Goal: Transaction & Acquisition: Purchase product/service

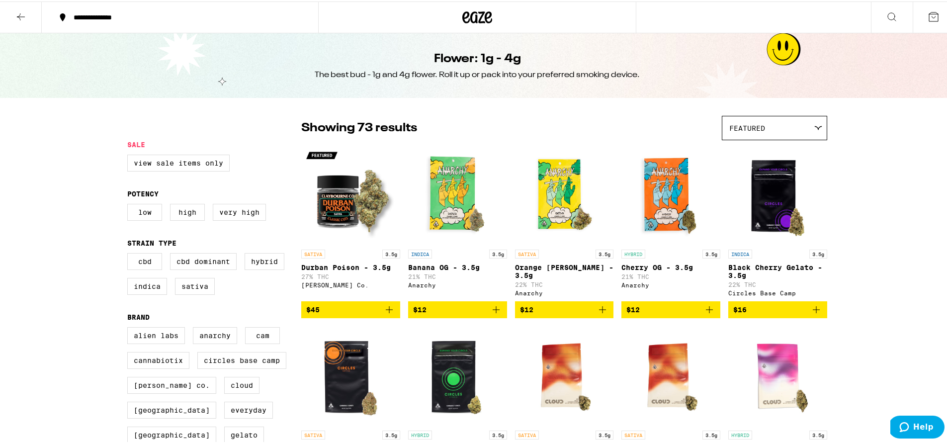
click at [468, 12] on icon at bounding box center [477, 16] width 30 height 18
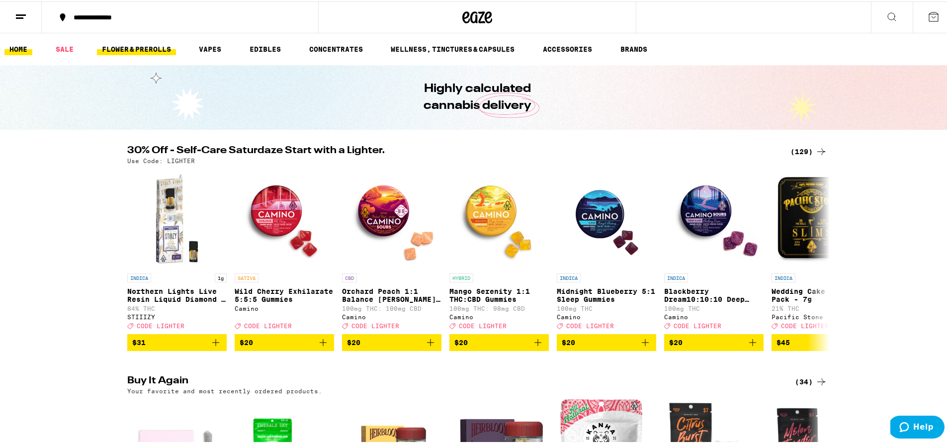
click at [149, 46] on link "FLOWER & PREROLLS" at bounding box center [136, 48] width 79 height 12
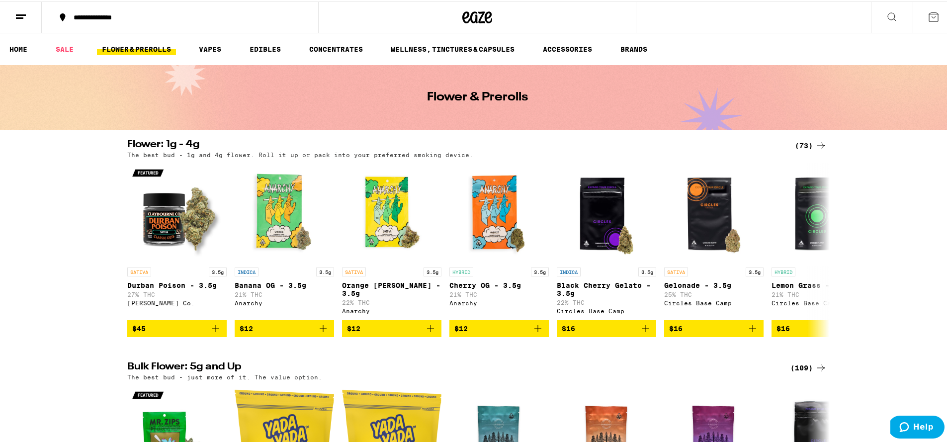
click at [799, 372] on div "(109)" at bounding box center [808, 366] width 37 height 12
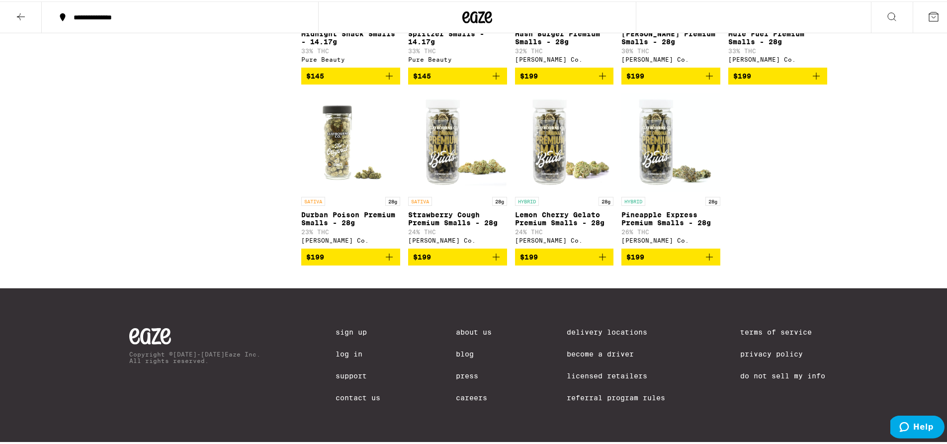
scroll to position [4059, 0]
click at [22, 15] on icon at bounding box center [21, 15] width 12 height 12
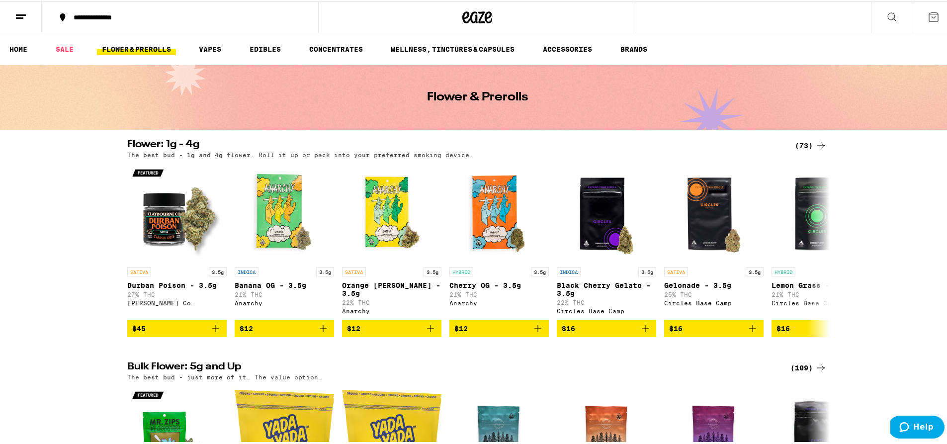
click at [815, 145] on icon at bounding box center [821, 144] width 12 height 12
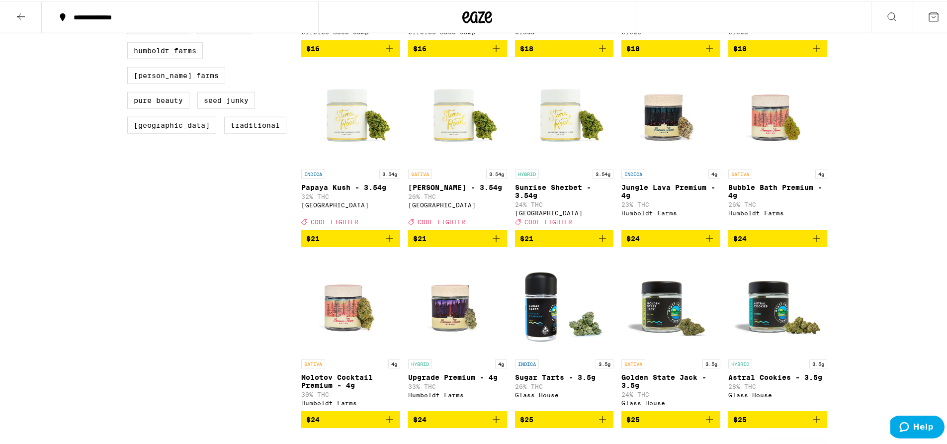
scroll to position [430, 0]
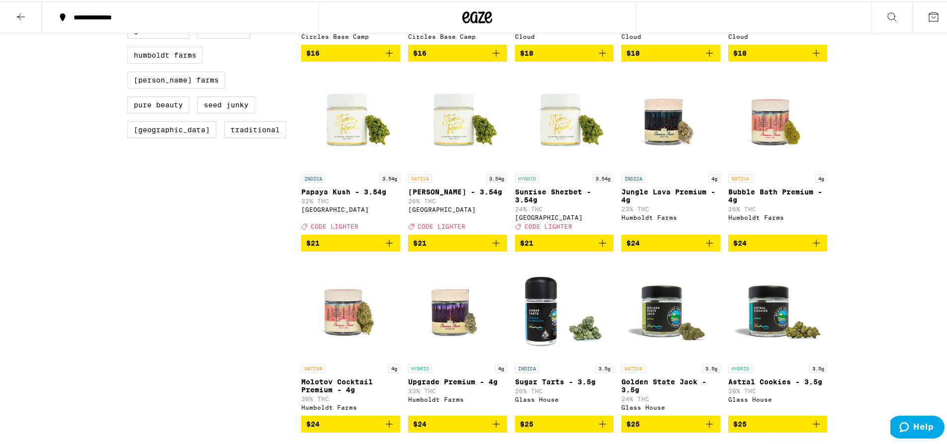
click at [458, 133] on img "Open page for Lemon Jack - 3.54g from Stone Road" at bounding box center [457, 117] width 99 height 99
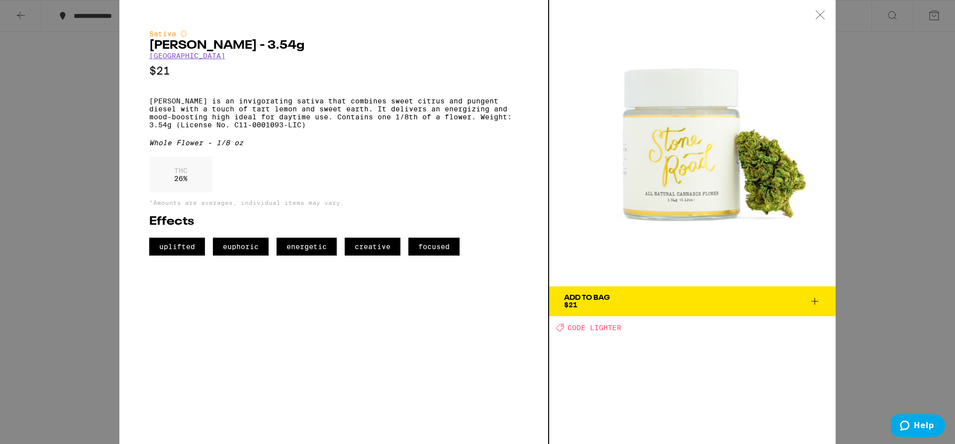
click at [879, 66] on div "Sativa [PERSON_NAME] - 3.54g Stone Road $21 [PERSON_NAME] is an invigorating sa…" at bounding box center [477, 222] width 955 height 444
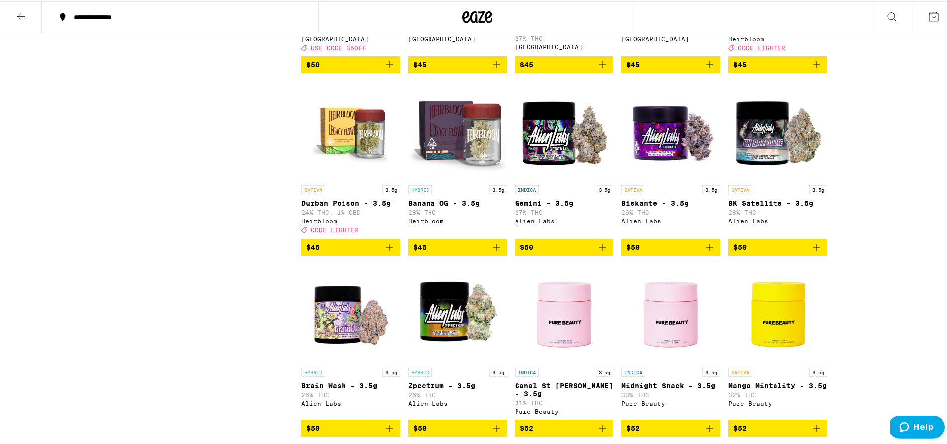
scroll to position [1655, 0]
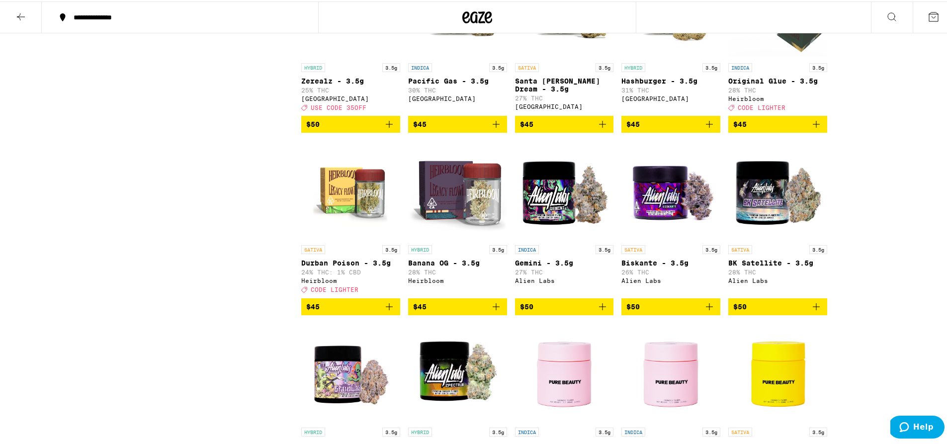
click at [378, 311] on span "$45" at bounding box center [350, 305] width 89 height 12
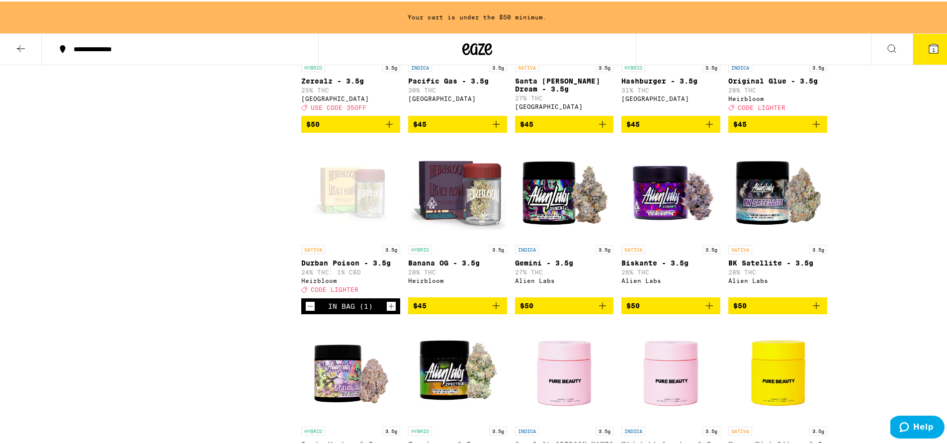
click at [306, 311] on icon "Decrement" at bounding box center [310, 305] width 9 height 12
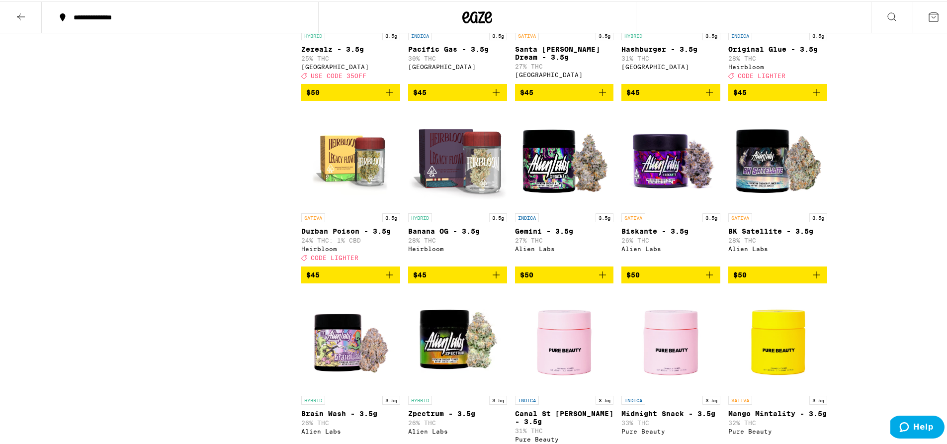
click at [383, 279] on icon "Add to bag" at bounding box center [389, 273] width 12 height 12
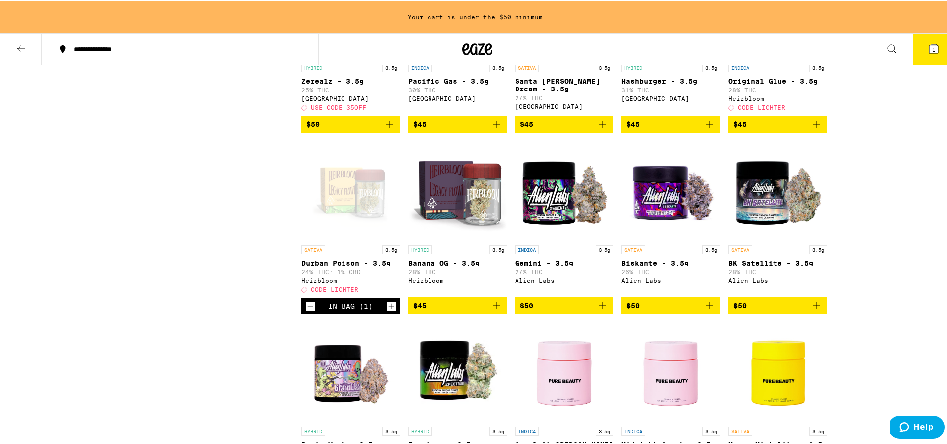
scroll to position [1718, 0]
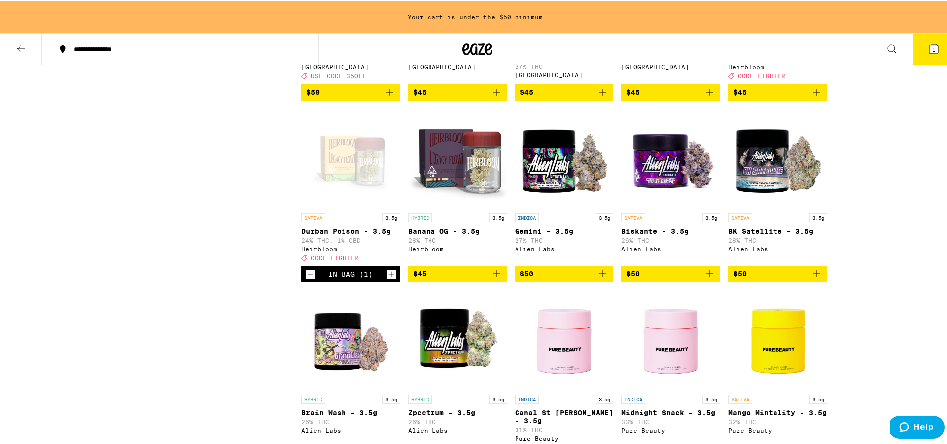
click at [762, 39] on div "INDICA 3.5g" at bounding box center [777, 34] width 99 height 9
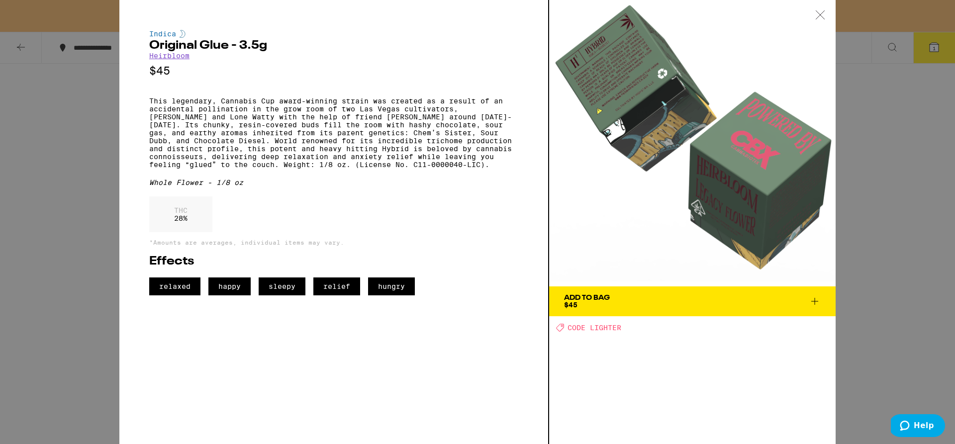
click at [844, 146] on div "Indica Original Glue - 3.5g Heirbloom $45 This legendary, Cannabis Cup award-wi…" at bounding box center [477, 222] width 955 height 444
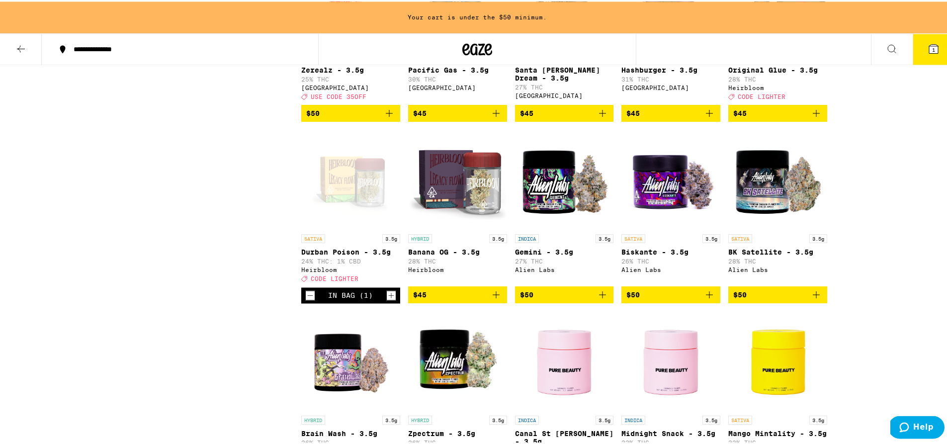
scroll to position [1710, 0]
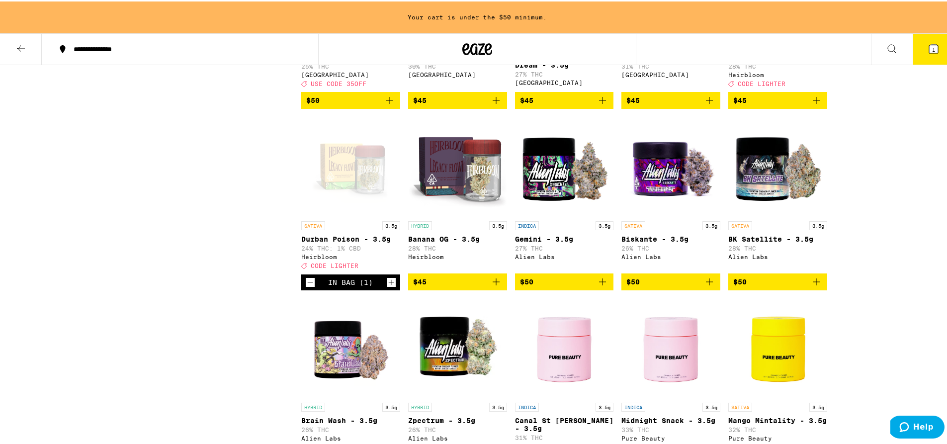
click at [18, 51] on icon at bounding box center [21, 47] width 12 height 12
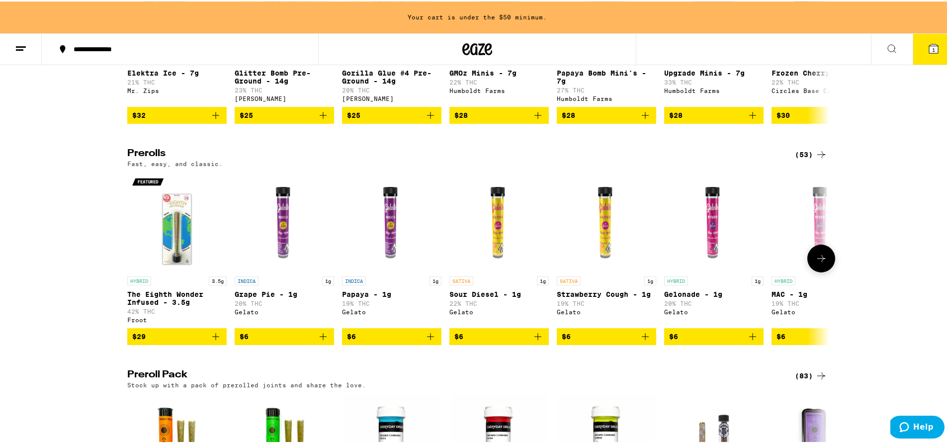
scroll to position [644, 0]
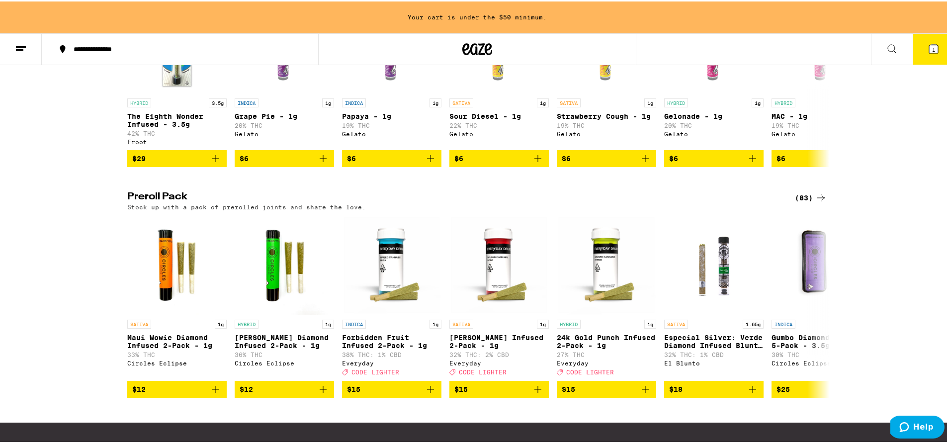
click at [815, 202] on icon at bounding box center [821, 196] width 12 height 12
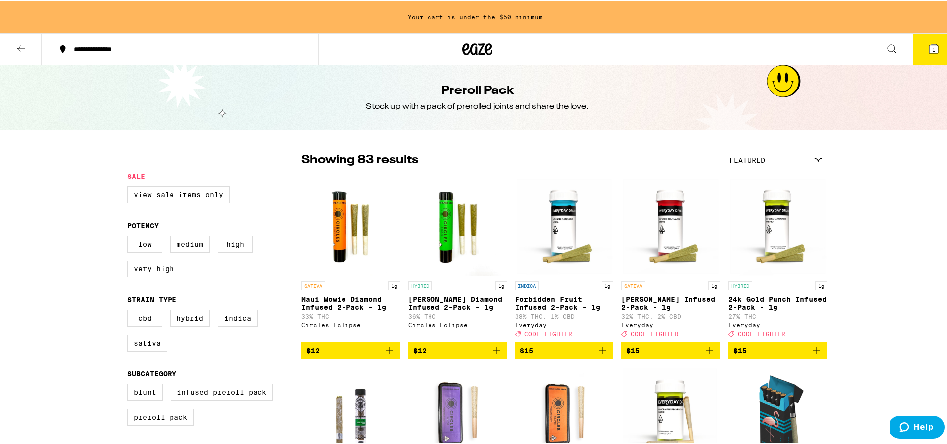
click at [562, 221] on img "Open page for Forbidden Fruit Infused 2-Pack - 1g from Everyday" at bounding box center [564, 224] width 99 height 99
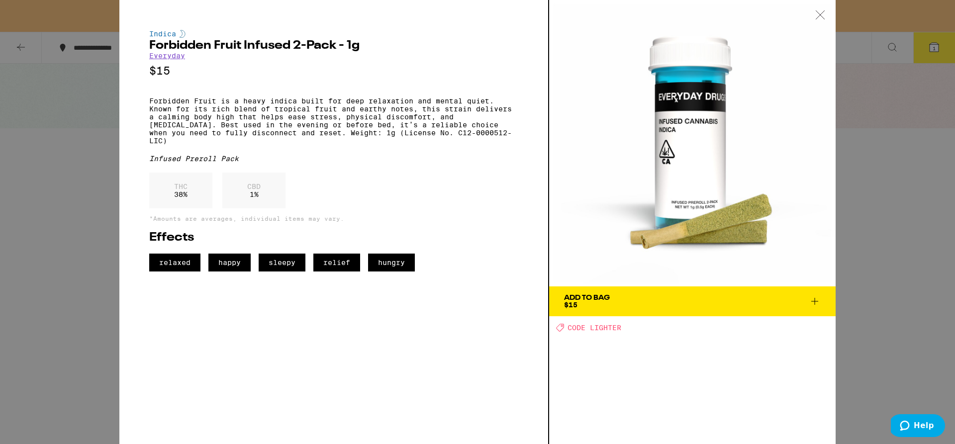
click at [879, 210] on div "Indica Forbidden Fruit Infused 2-Pack - 1g Everyday $15 Forbidden Fruit is a he…" at bounding box center [477, 222] width 955 height 444
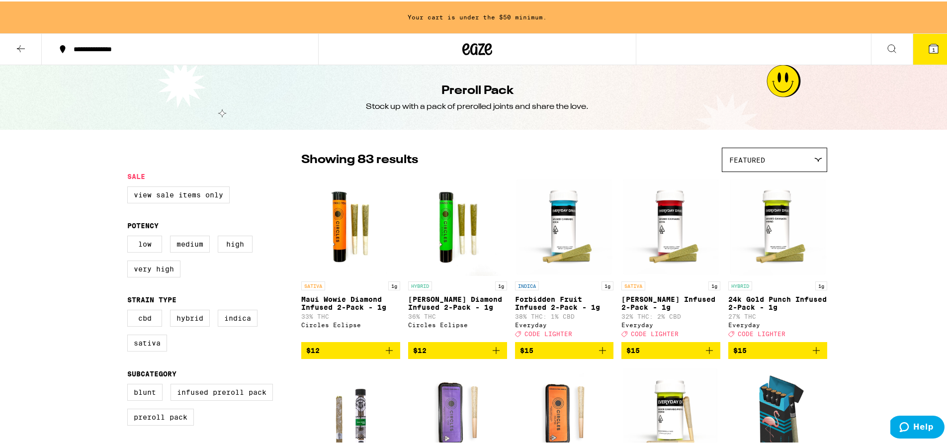
click at [675, 223] on img "Open page for Jack Herer Infused 2-Pack - 1g from Everyday" at bounding box center [670, 224] width 99 height 99
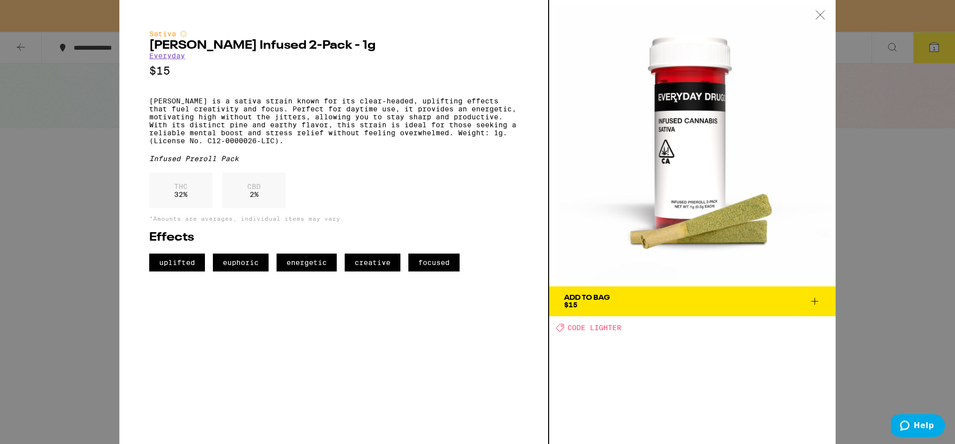
click at [858, 246] on div "Sativa [PERSON_NAME] Infused 2-Pack - 1g Everyday $15 [PERSON_NAME] is a sativa…" at bounding box center [477, 222] width 955 height 444
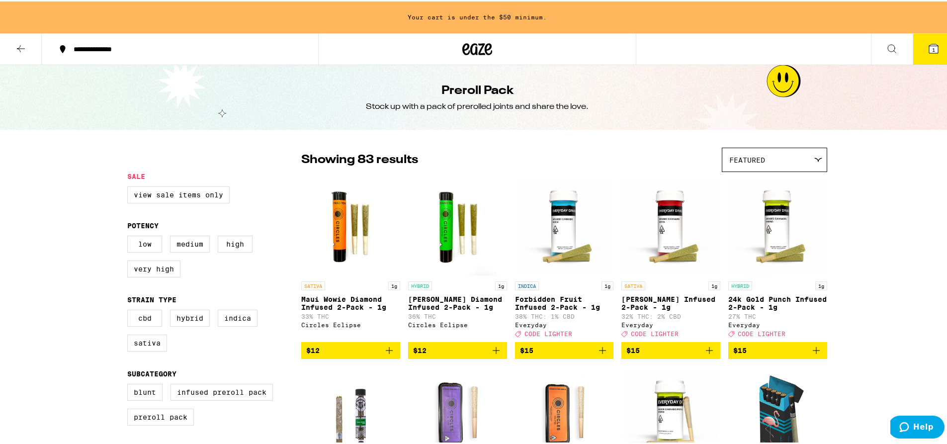
click at [785, 230] on img "Open page for 24k Gold Punch Infused 2-Pack - 1g from Everyday" at bounding box center [777, 224] width 99 height 99
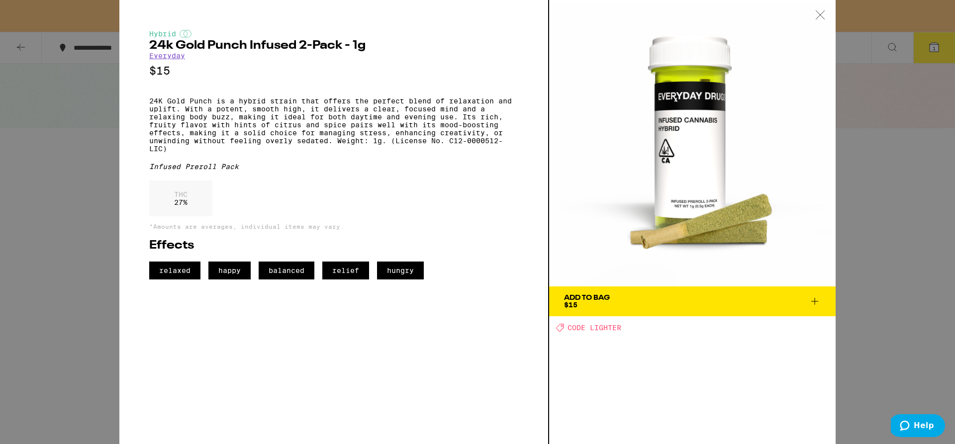
click at [885, 251] on div "Hybrid 24k Gold Punch Infused 2-Pack - 1g Everyday $15 24K Gold Punch is a hybr…" at bounding box center [477, 222] width 955 height 444
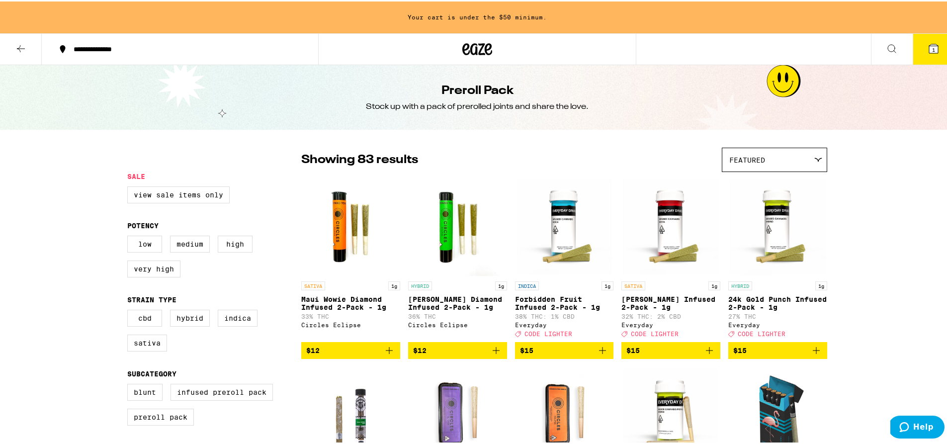
click at [780, 355] on span "$15" at bounding box center [777, 349] width 89 height 12
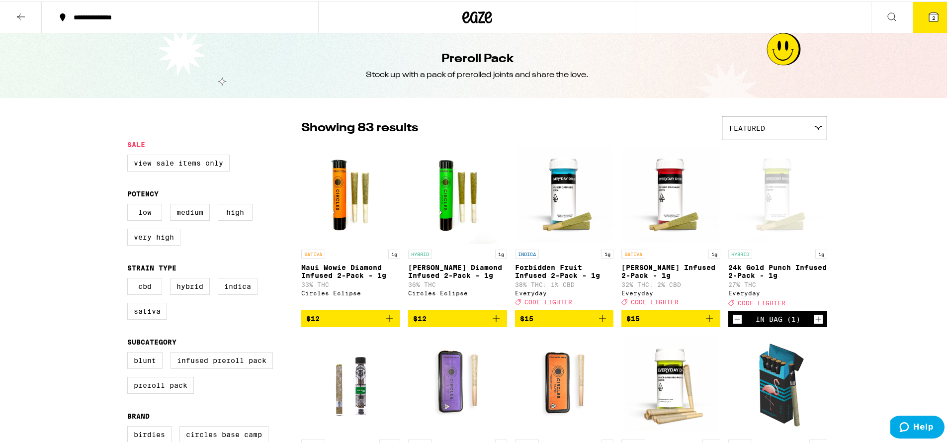
click at [932, 17] on span "2" at bounding box center [933, 16] width 3 height 6
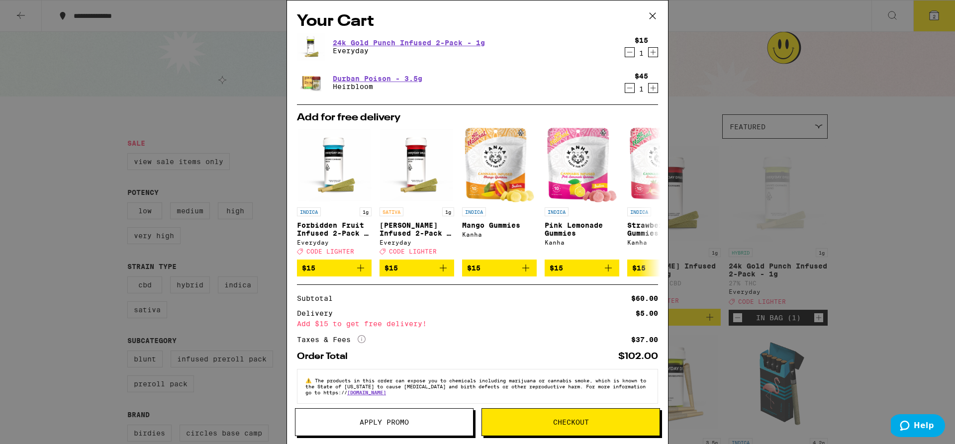
click at [387, 419] on span "Apply Promo" at bounding box center [383, 422] width 49 height 7
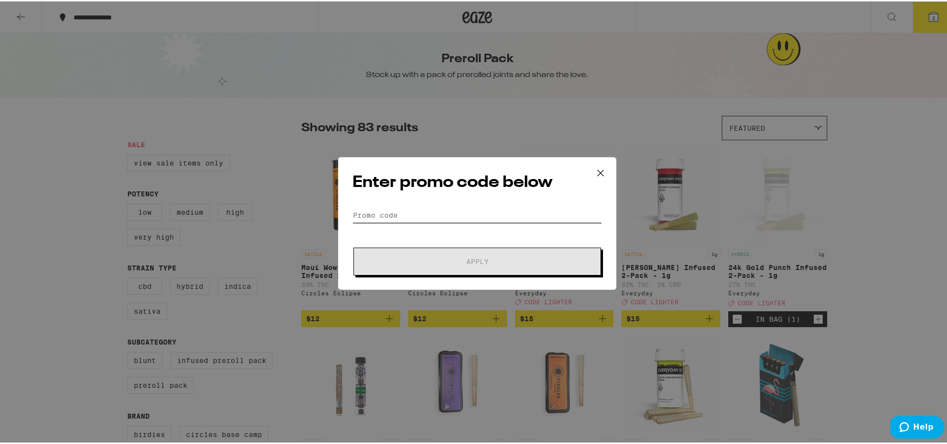
click at [404, 216] on input "Promo Code" at bounding box center [477, 213] width 250 height 15
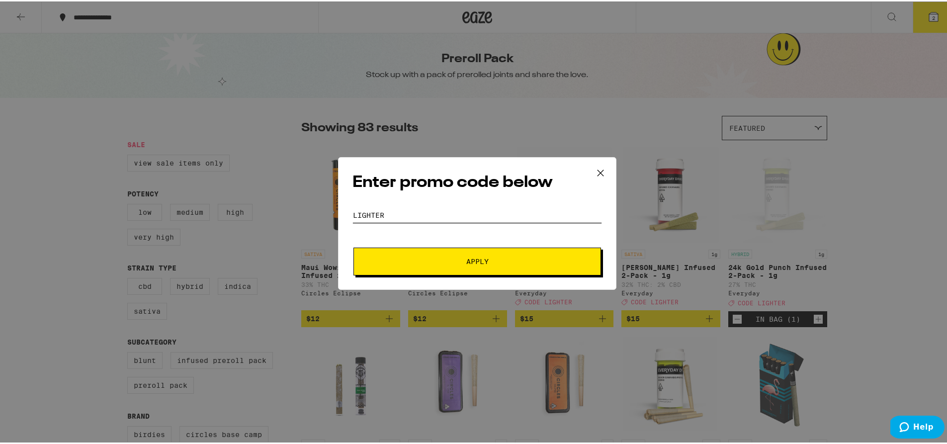
type input "lighter"
click at [500, 258] on span "Apply" at bounding box center [477, 260] width 179 height 7
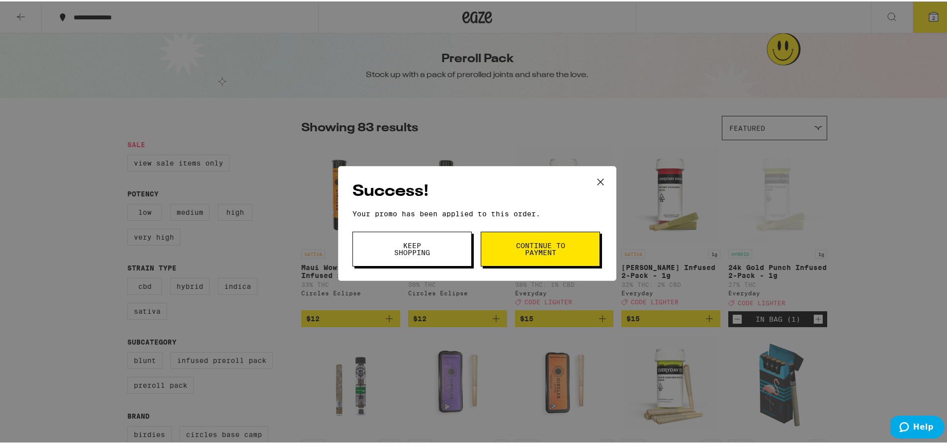
click at [421, 254] on span "Keep Shopping" at bounding box center [412, 248] width 51 height 14
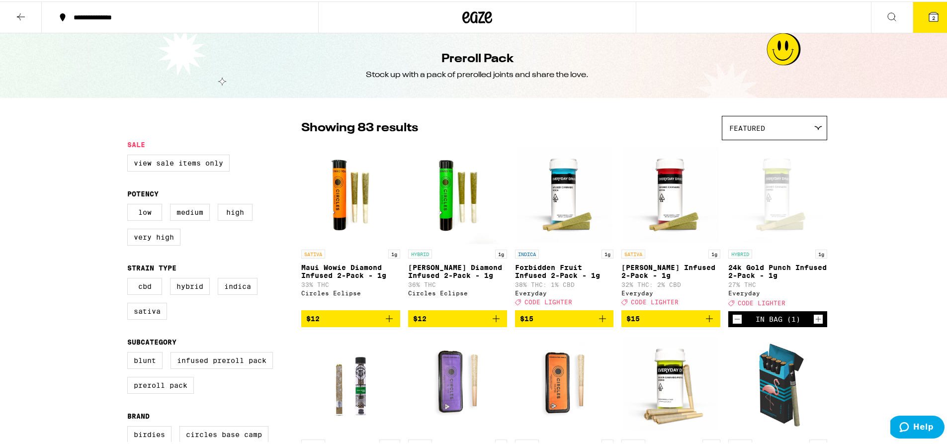
click at [928, 13] on icon at bounding box center [934, 15] width 12 height 12
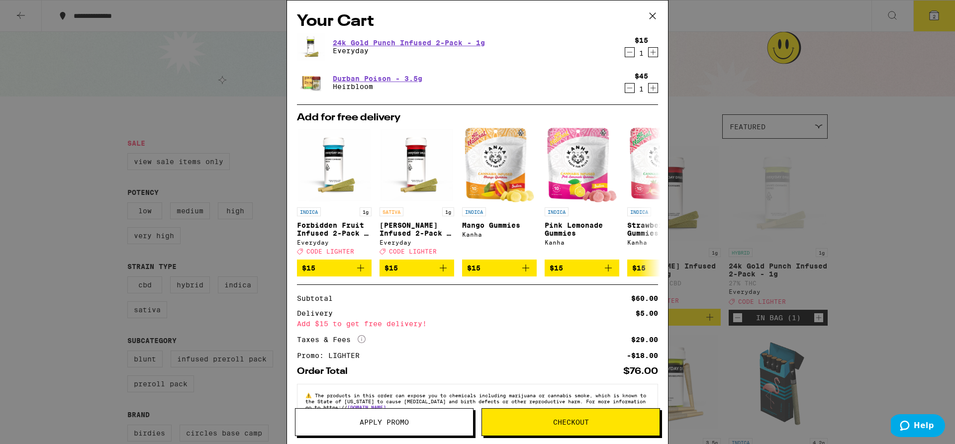
click at [654, 15] on icon at bounding box center [652, 15] width 15 height 15
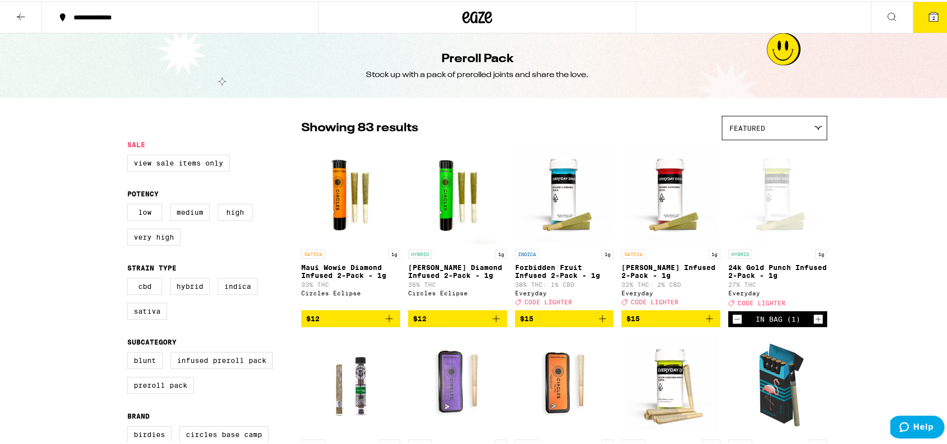
click at [21, 15] on icon at bounding box center [21, 15] width 8 height 7
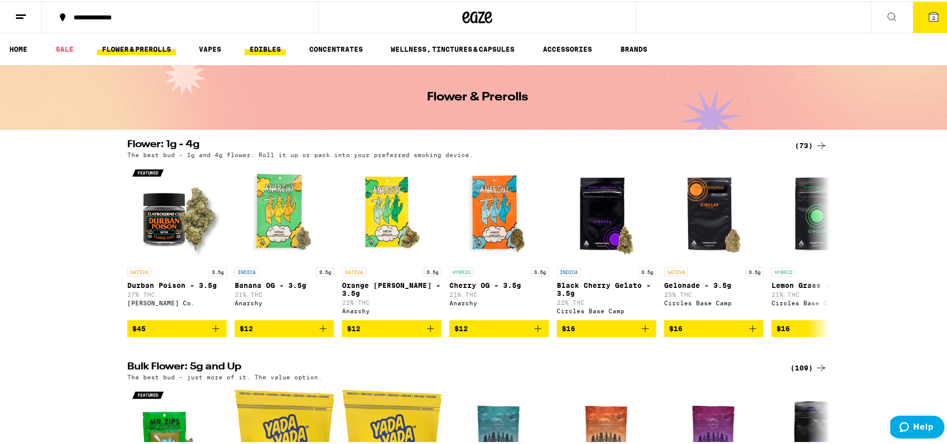
click at [259, 45] on link "EDIBLES" at bounding box center [265, 48] width 41 height 12
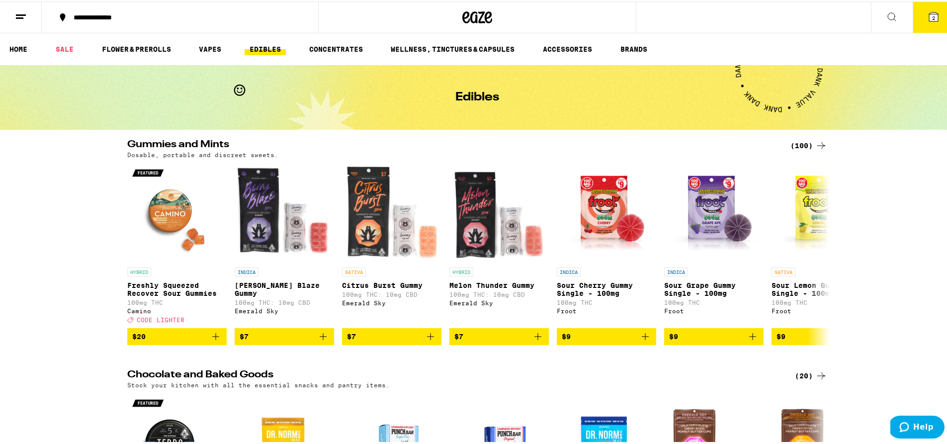
click at [805, 143] on div "(100)" at bounding box center [808, 144] width 37 height 12
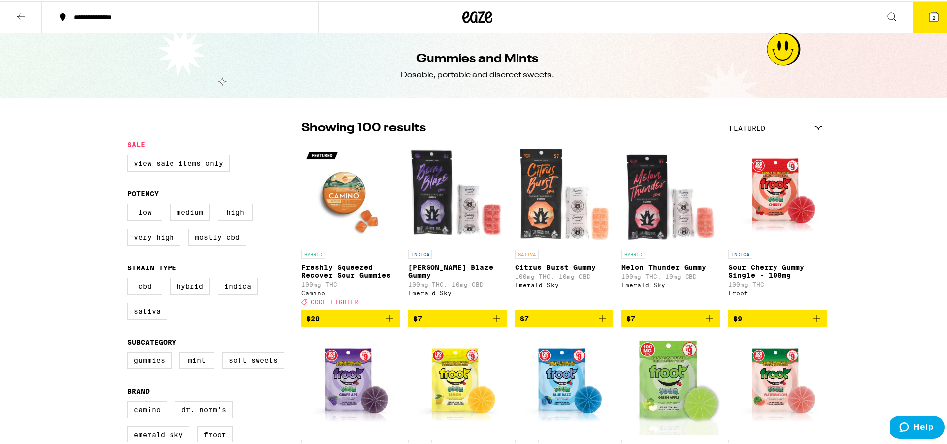
click at [932, 13] on icon at bounding box center [934, 15] width 12 height 12
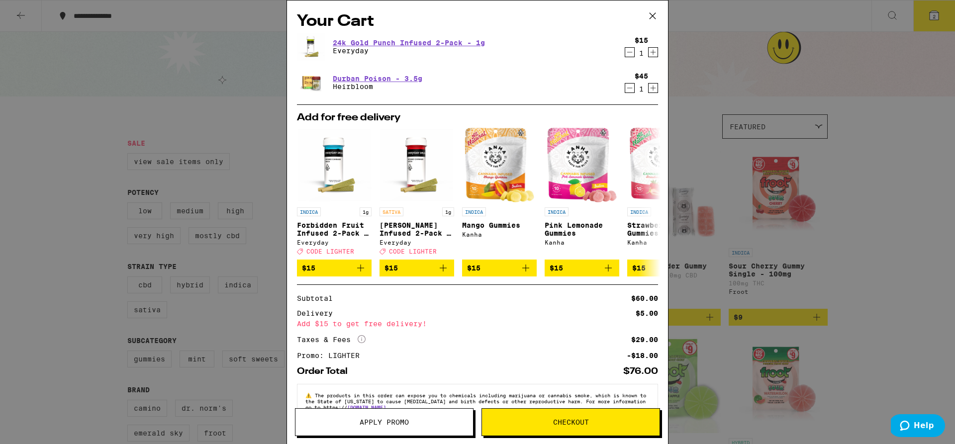
click at [656, 17] on icon at bounding box center [652, 15] width 15 height 15
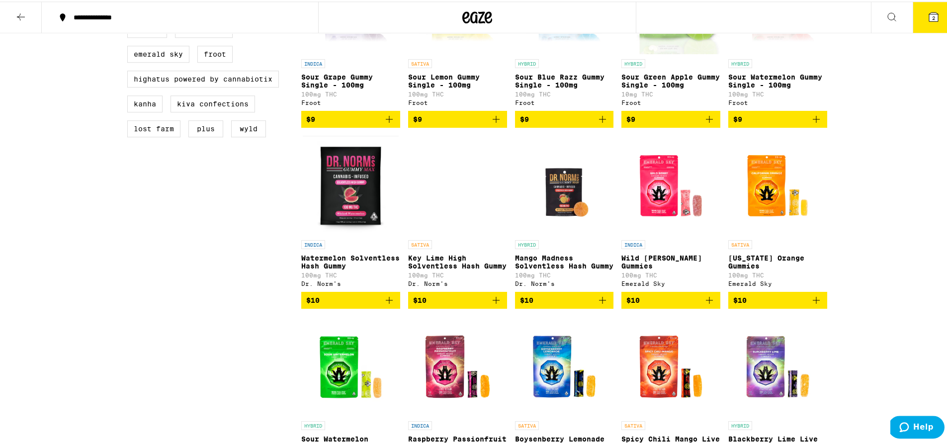
scroll to position [382, 0]
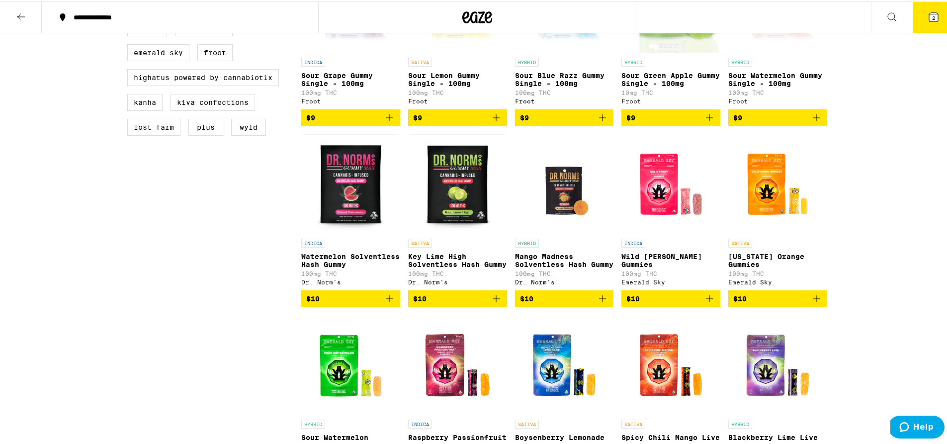
click at [704, 303] on icon "Add to bag" at bounding box center [709, 297] width 12 height 12
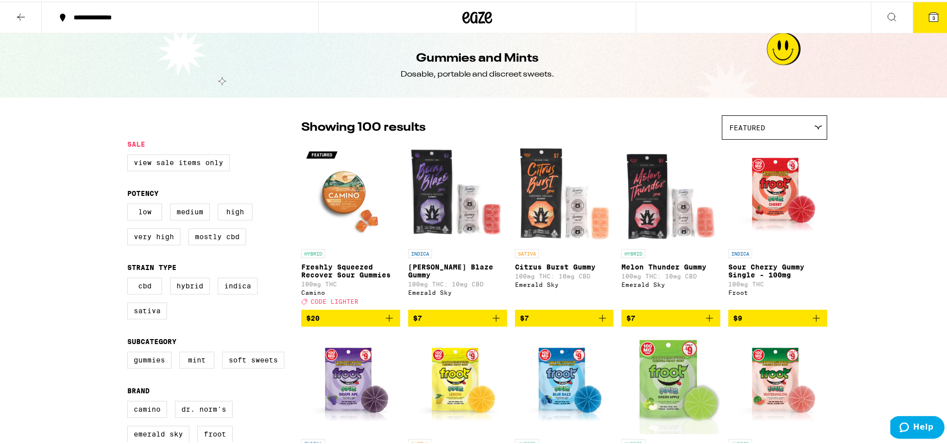
scroll to position [0, 0]
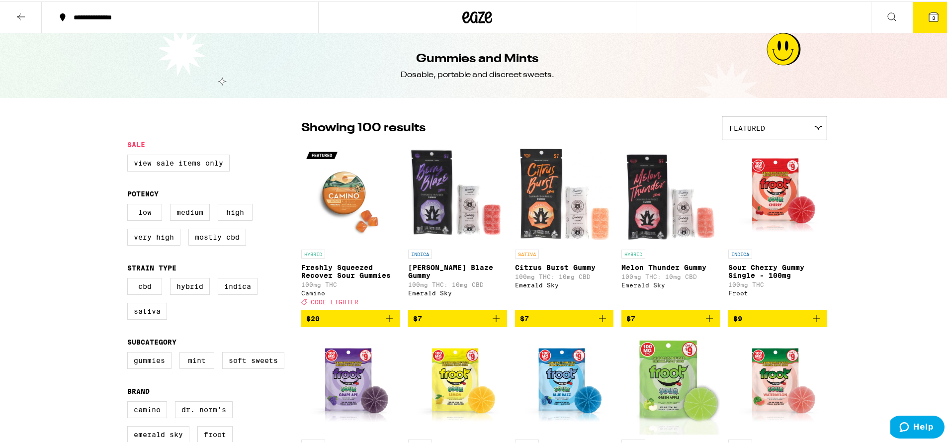
click at [708, 323] on icon "Add to bag" at bounding box center [709, 317] width 12 height 12
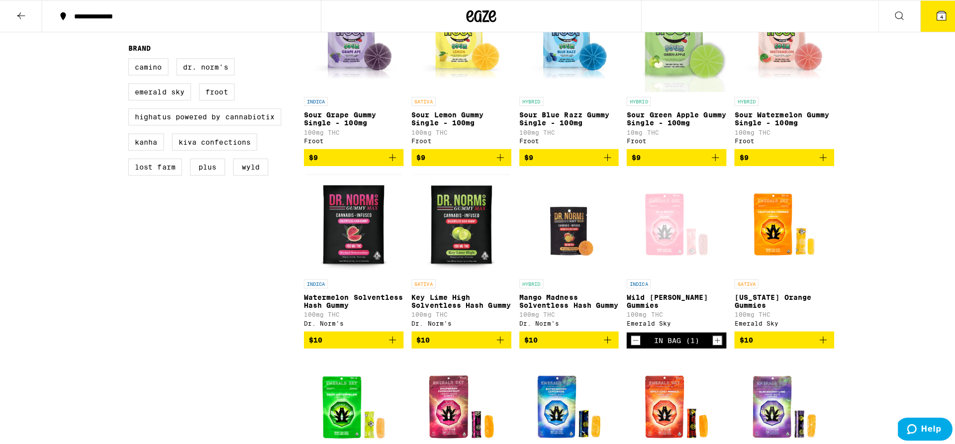
scroll to position [48, 0]
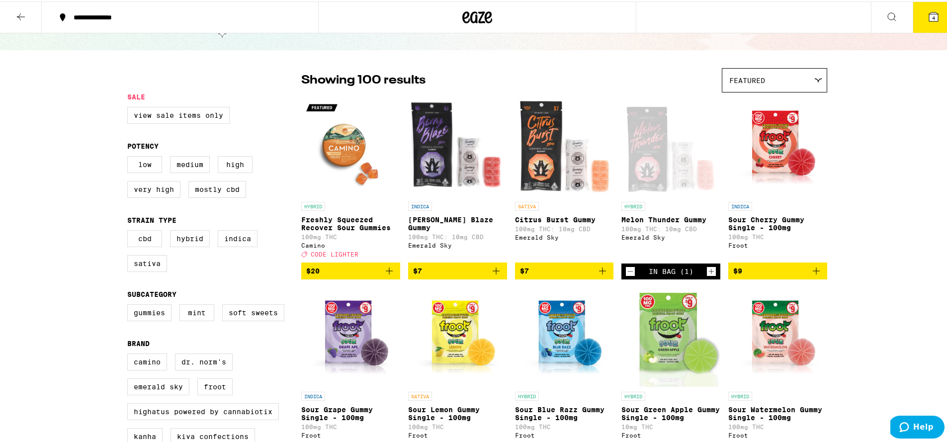
click at [630, 276] on icon "Decrement" at bounding box center [630, 270] width 9 height 12
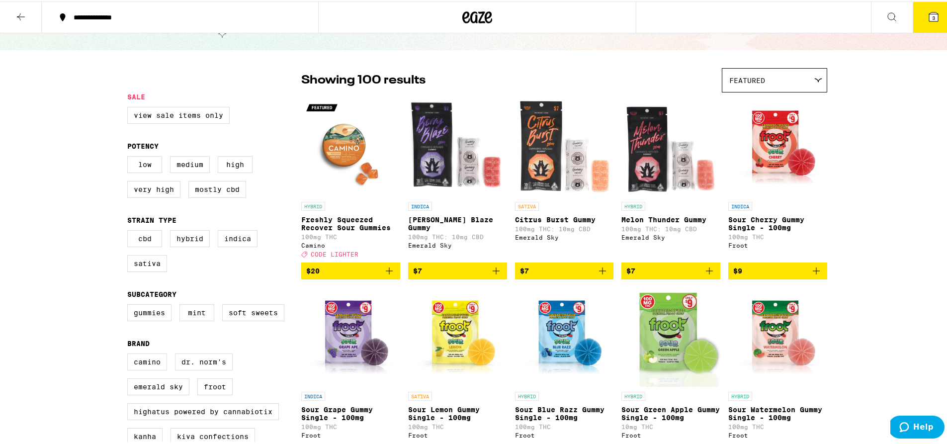
click at [929, 16] on icon at bounding box center [933, 15] width 9 height 9
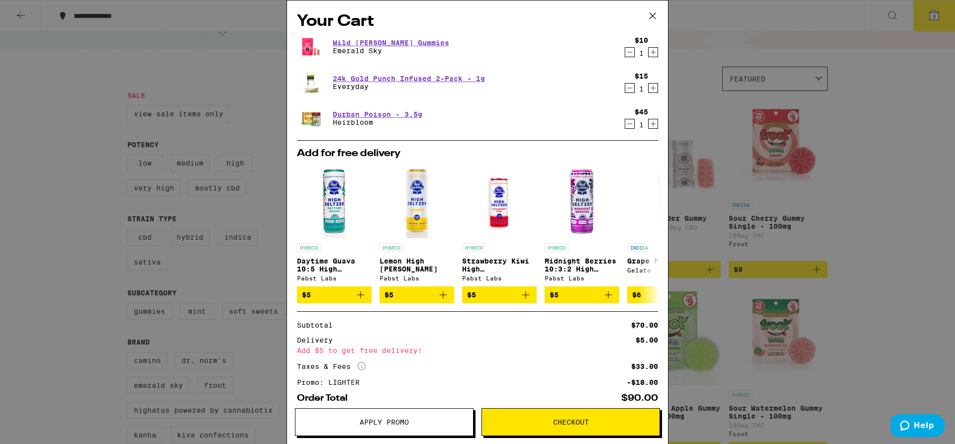
click at [625, 55] on icon "Decrement" at bounding box center [629, 52] width 9 height 12
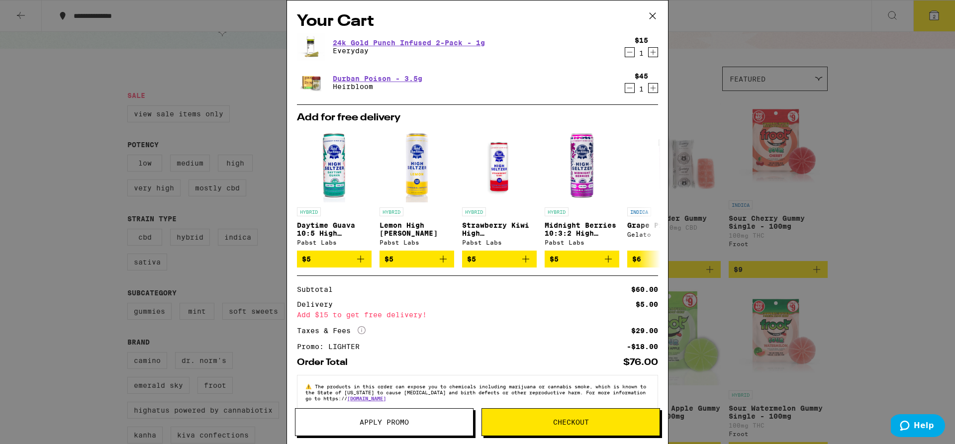
click at [652, 17] on icon at bounding box center [652, 15] width 15 height 15
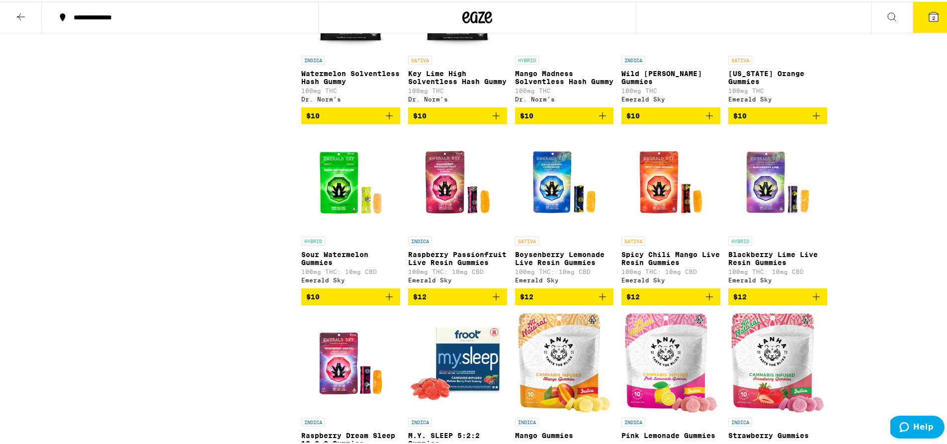
scroll to position [477, 0]
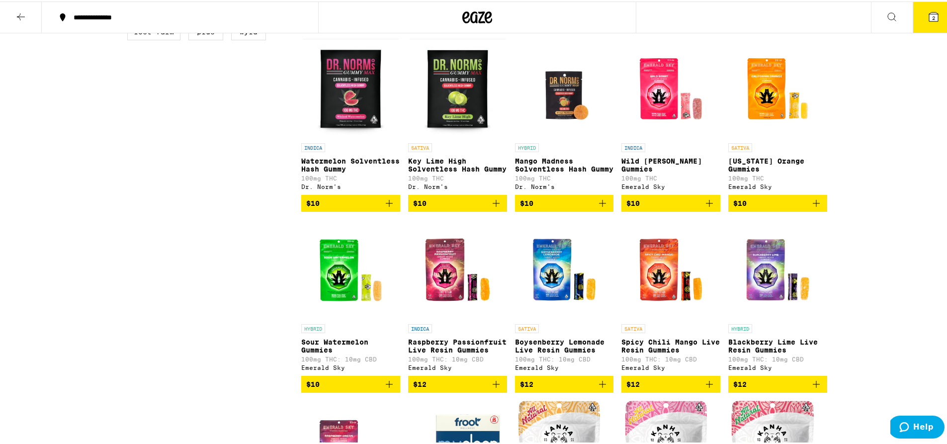
click at [664, 208] on span "$10" at bounding box center [670, 202] width 89 height 12
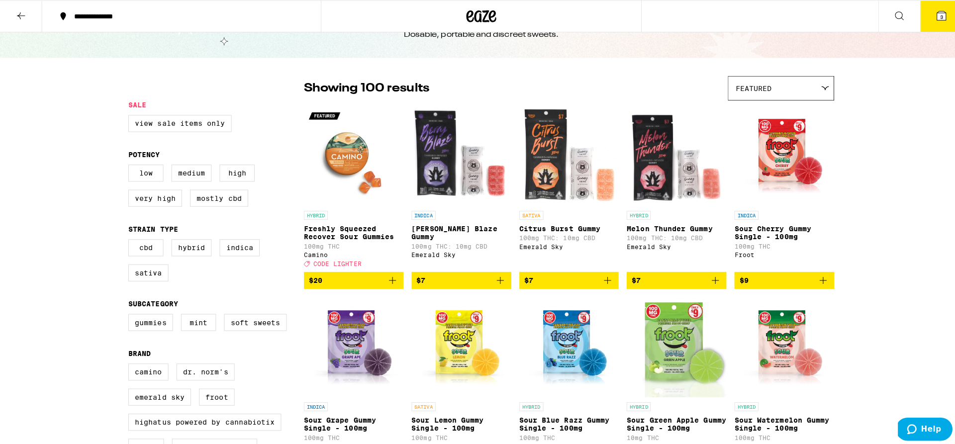
scroll to position [87, 0]
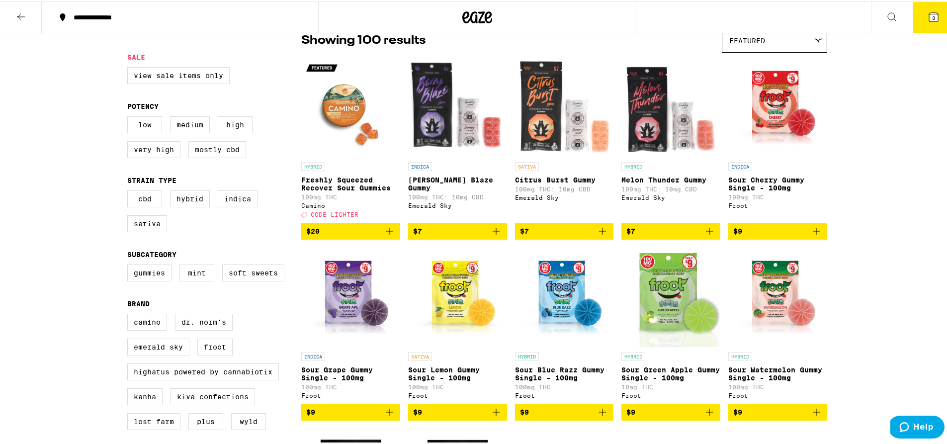
click at [661, 234] on span "$7" at bounding box center [670, 230] width 89 height 12
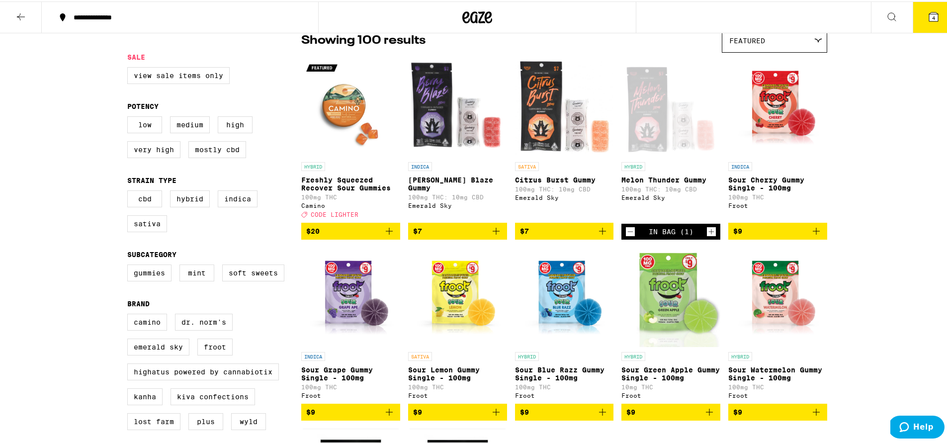
click at [918, 19] on button "4" at bounding box center [934, 15] width 42 height 31
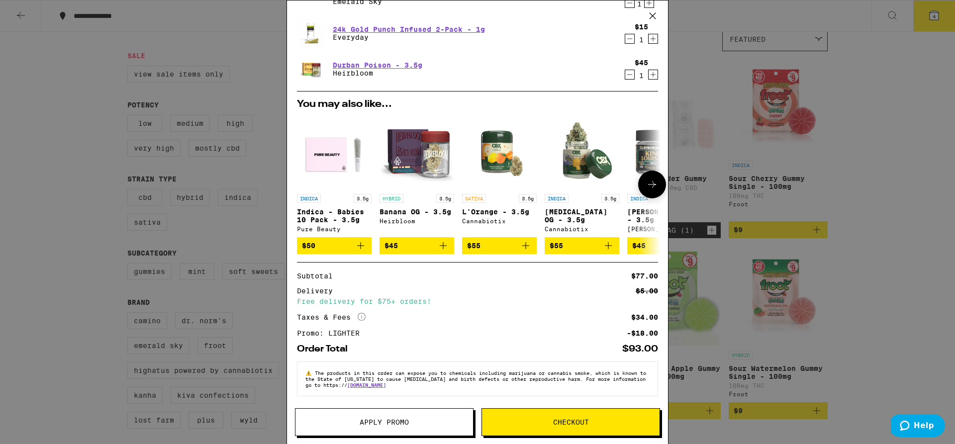
scroll to position [103, 0]
click at [567, 421] on span "Checkout" at bounding box center [571, 422] width 36 height 7
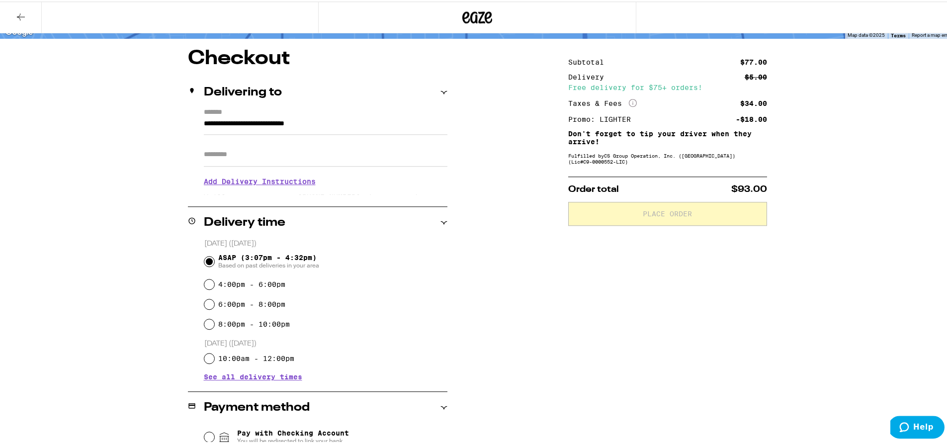
scroll to position [223, 0]
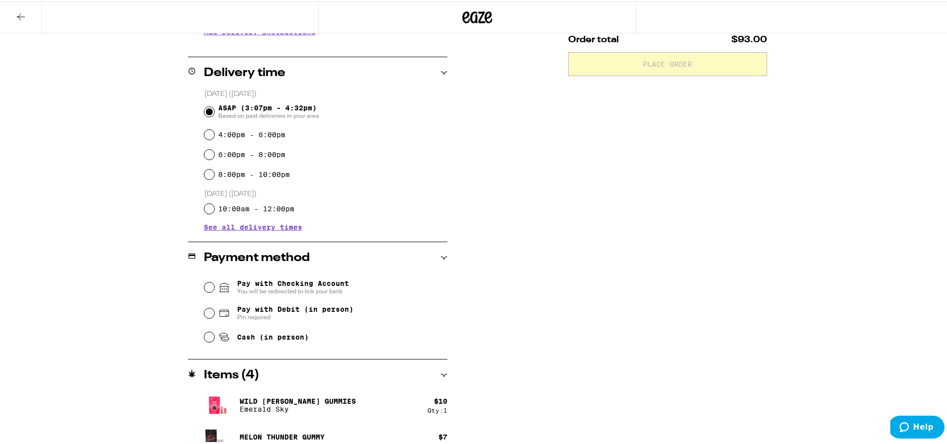
click at [248, 315] on span "Pin required" at bounding box center [295, 316] width 116 height 8
click at [214, 315] on input "Pay with Debit (in person) Pin required" at bounding box center [209, 312] width 10 height 10
radio input "true"
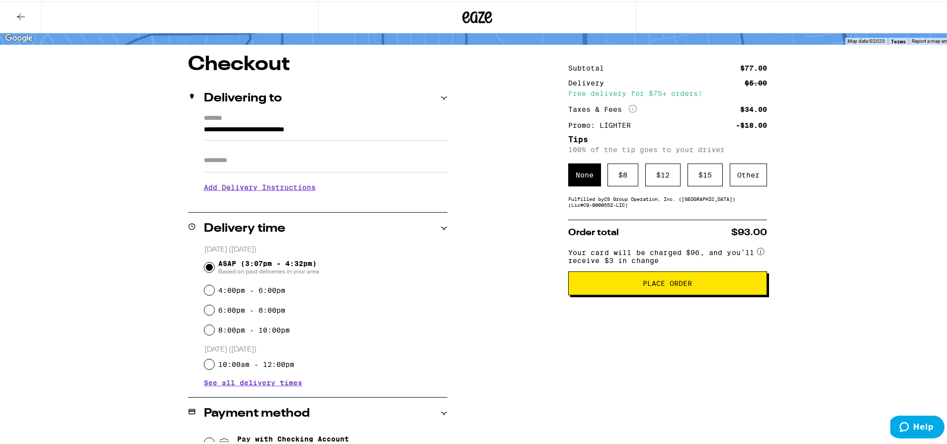
scroll to position [16, 0]
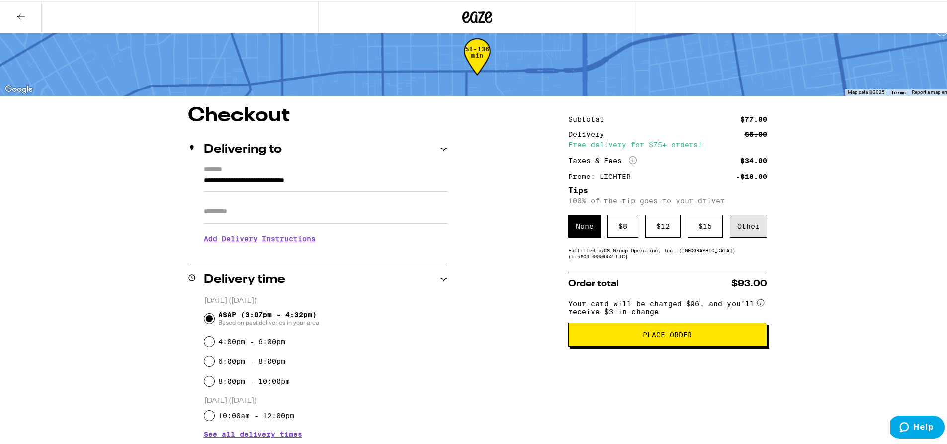
click at [755, 228] on div "Other" at bounding box center [748, 224] width 37 height 23
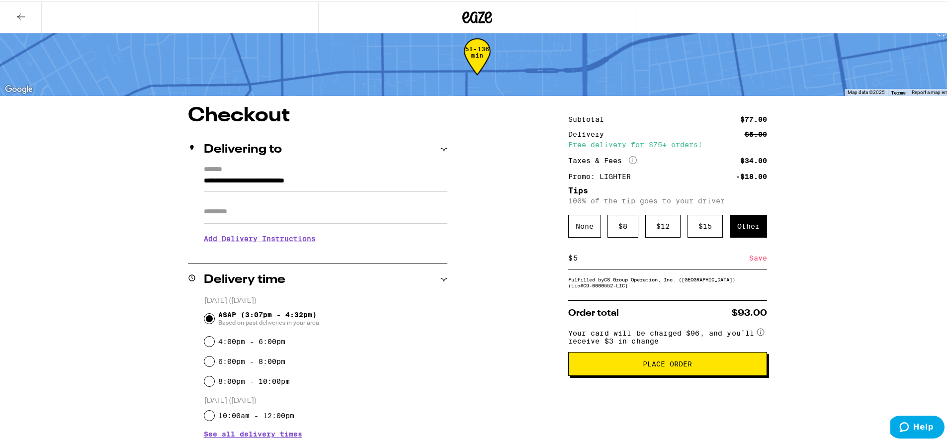
type input "5"
click at [749, 262] on div "Save" at bounding box center [758, 257] width 18 height 22
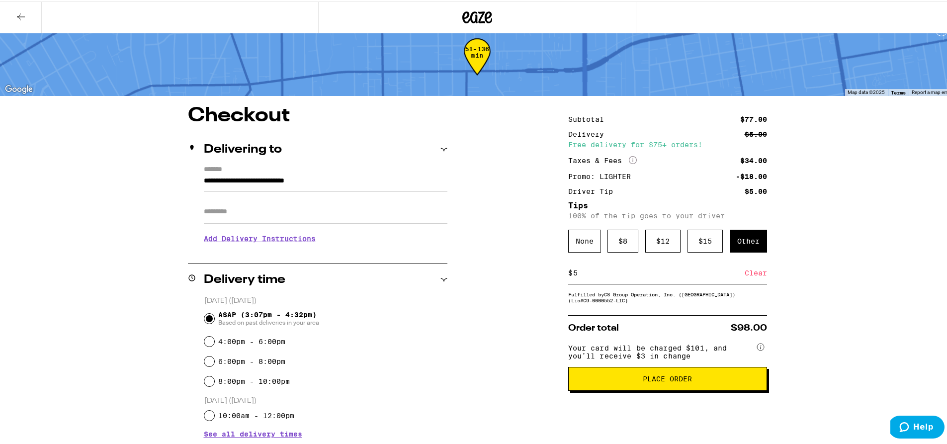
click at [745, 277] on div "Clear" at bounding box center [756, 272] width 22 height 22
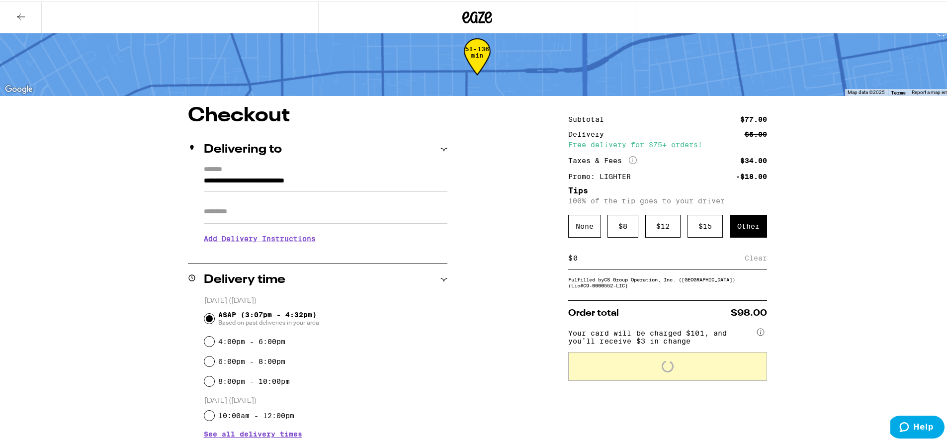
click at [582, 261] on input at bounding box center [659, 256] width 172 height 9
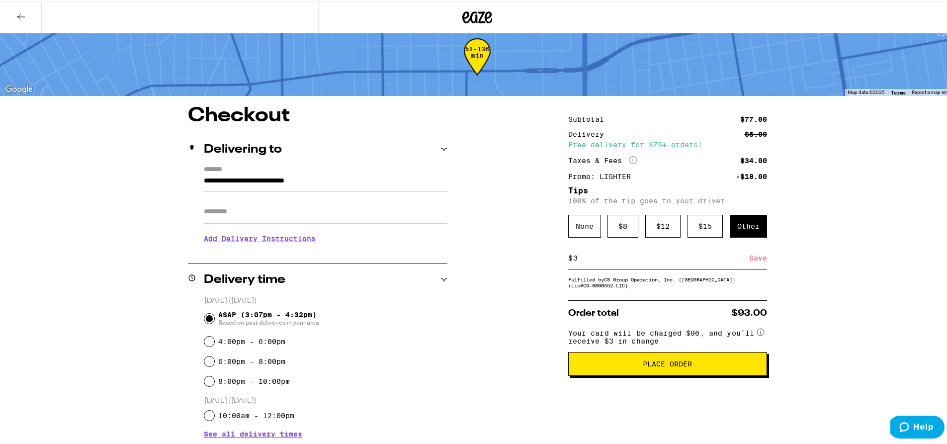
click at [750, 264] on div "Save" at bounding box center [758, 257] width 18 height 22
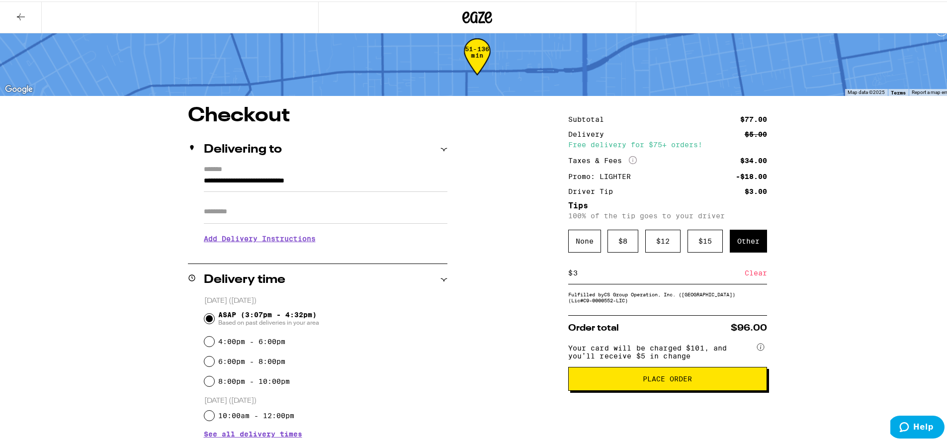
drag, startPoint x: 620, startPoint y: 277, endPoint x: 552, endPoint y: 275, distance: 68.2
click at [573, 275] on input "3" at bounding box center [659, 271] width 172 height 9
click at [761, 274] on div "Save" at bounding box center [758, 272] width 18 height 22
drag, startPoint x: 576, startPoint y: 276, endPoint x: 557, endPoint y: 275, distance: 18.9
click at [573, 276] on input "2" at bounding box center [659, 271] width 172 height 9
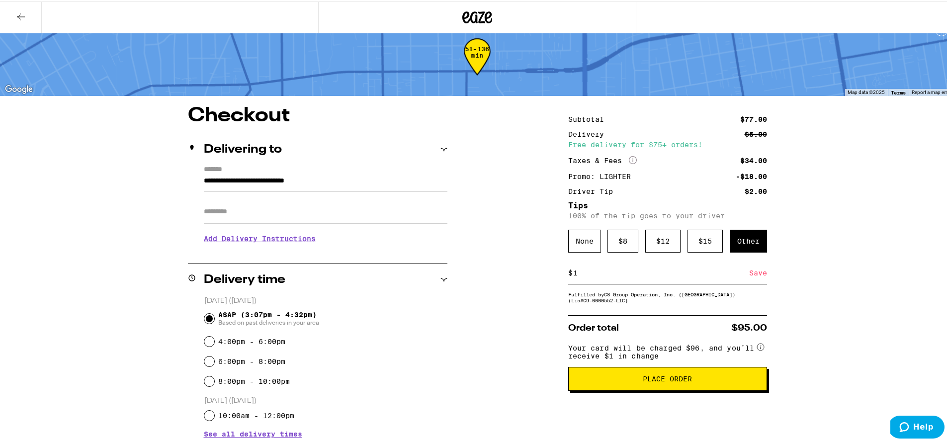
click at [757, 275] on div "Save" at bounding box center [758, 272] width 18 height 22
drag, startPoint x: 577, startPoint y: 276, endPoint x: 544, endPoint y: 277, distance: 32.3
click at [573, 276] on input "1" at bounding box center [659, 271] width 172 height 9
type input "4"
click at [751, 278] on div "Save" at bounding box center [758, 272] width 18 height 22
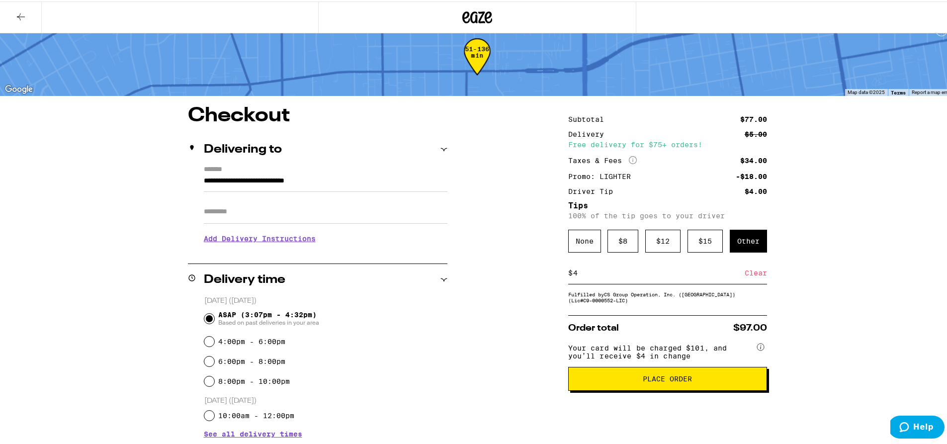
click at [759, 280] on div "Clear" at bounding box center [756, 272] width 22 height 22
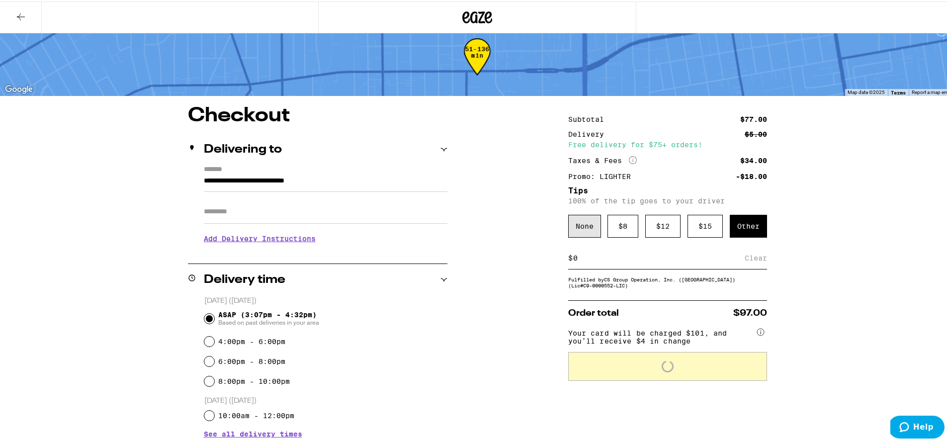
click at [576, 228] on div "None" at bounding box center [584, 224] width 33 height 23
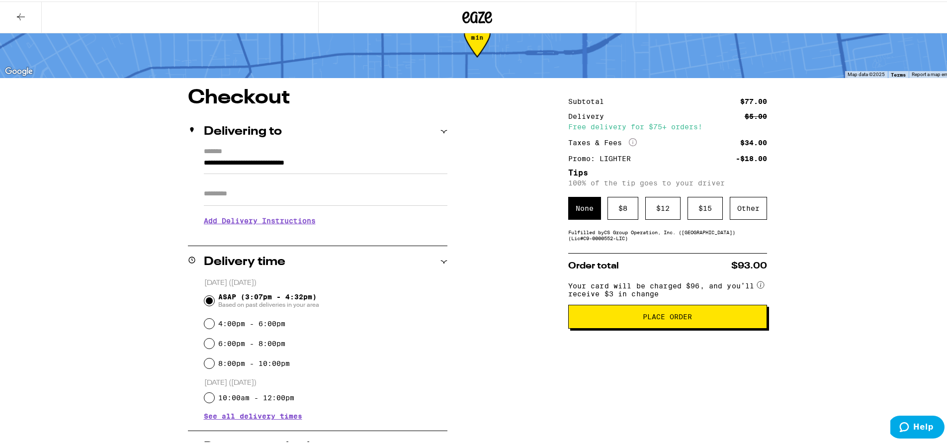
scroll to position [0, 0]
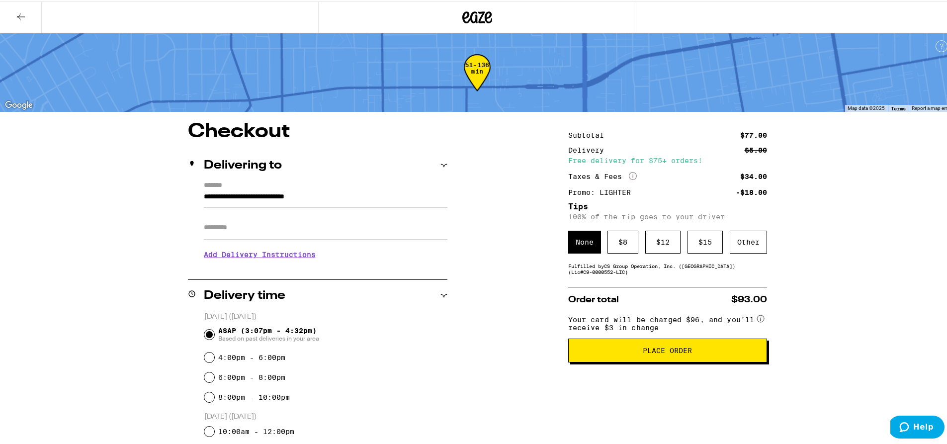
click at [687, 352] on span "Place Order" at bounding box center [667, 349] width 49 height 7
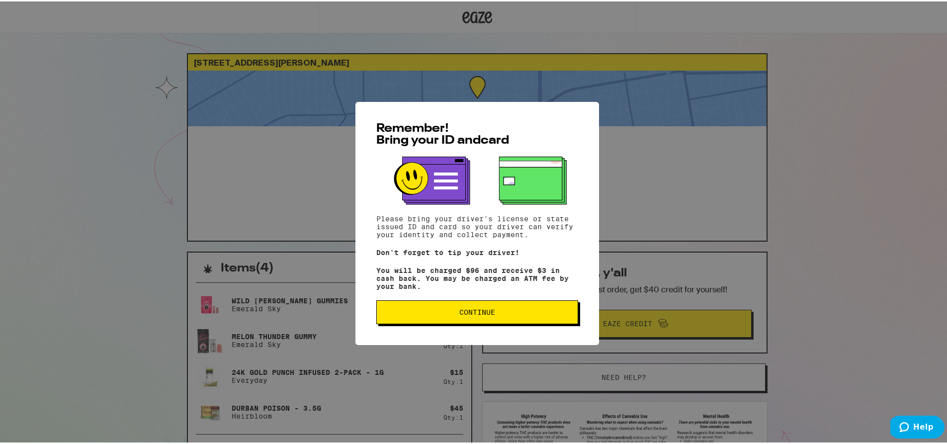
click at [471, 314] on span "Continue" at bounding box center [477, 310] width 36 height 7
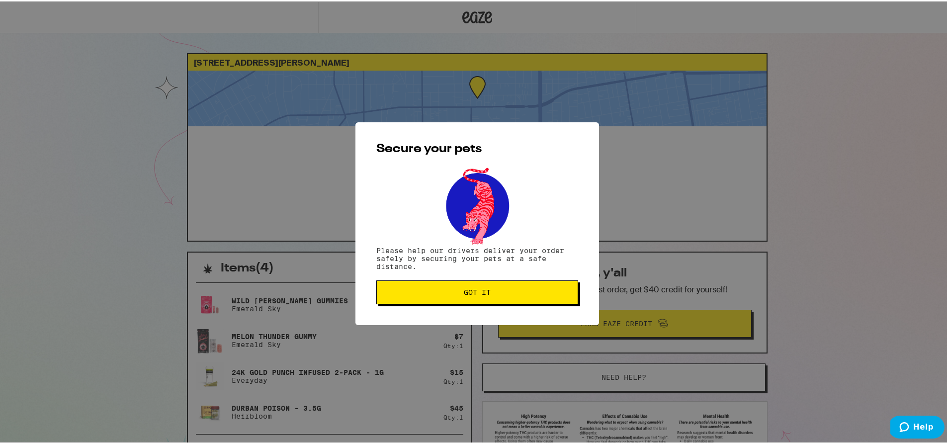
click at [457, 291] on span "Got it" at bounding box center [477, 290] width 185 height 7
